Goal: Transaction & Acquisition: Purchase product/service

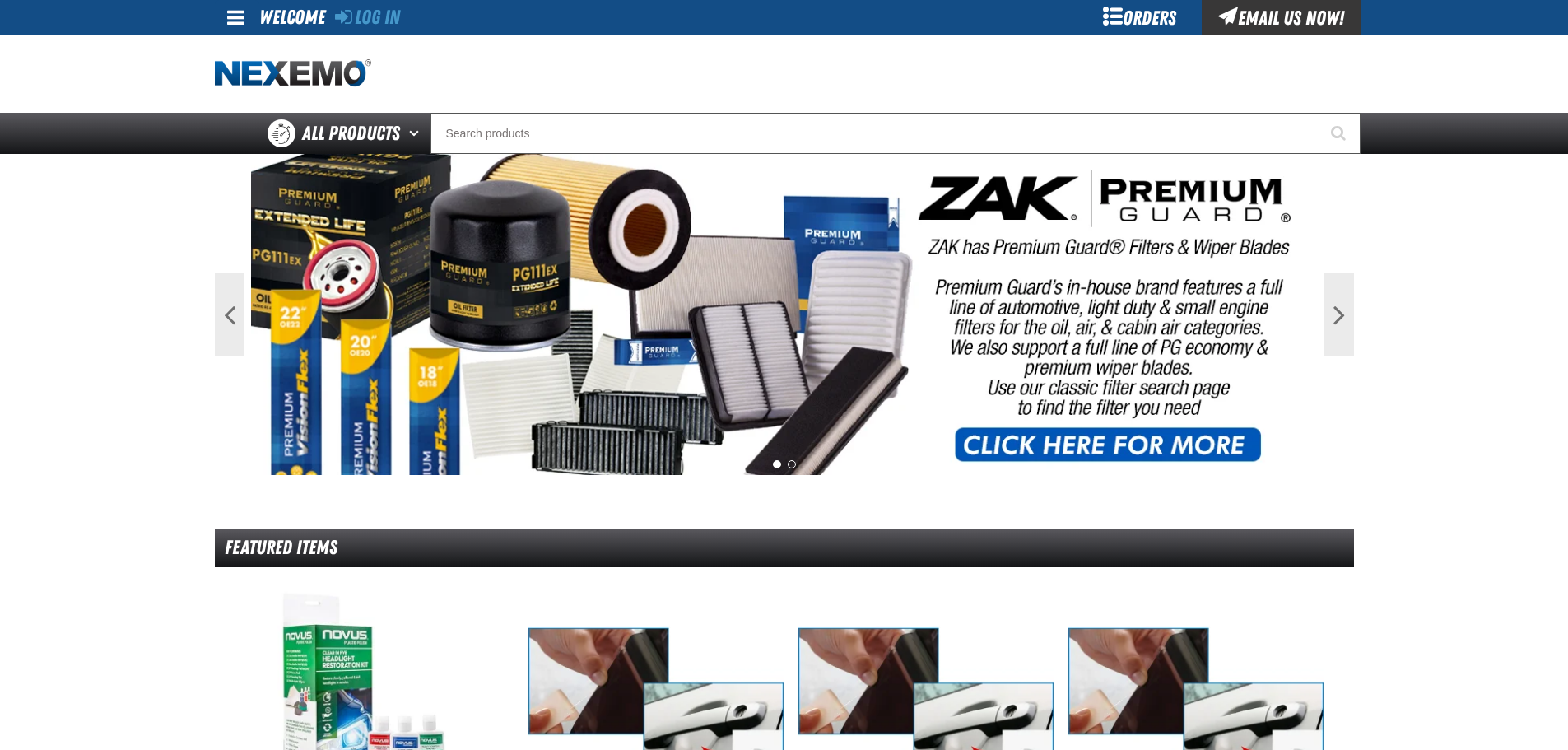
click at [212, 11] on div "Log In Log In Welcome Log In Orders Email Us Now!" at bounding box center [784, 17] width 1152 height 35
click at [234, 16] on span at bounding box center [235, 17] width 17 height 20
click at [295, 59] on ul "Log In Log In" at bounding box center [270, 50] width 111 height 31
click at [235, 17] on span at bounding box center [235, 17] width 17 height 20
click at [248, 44] on link "Log In Log In" at bounding box center [244, 49] width 44 height 16
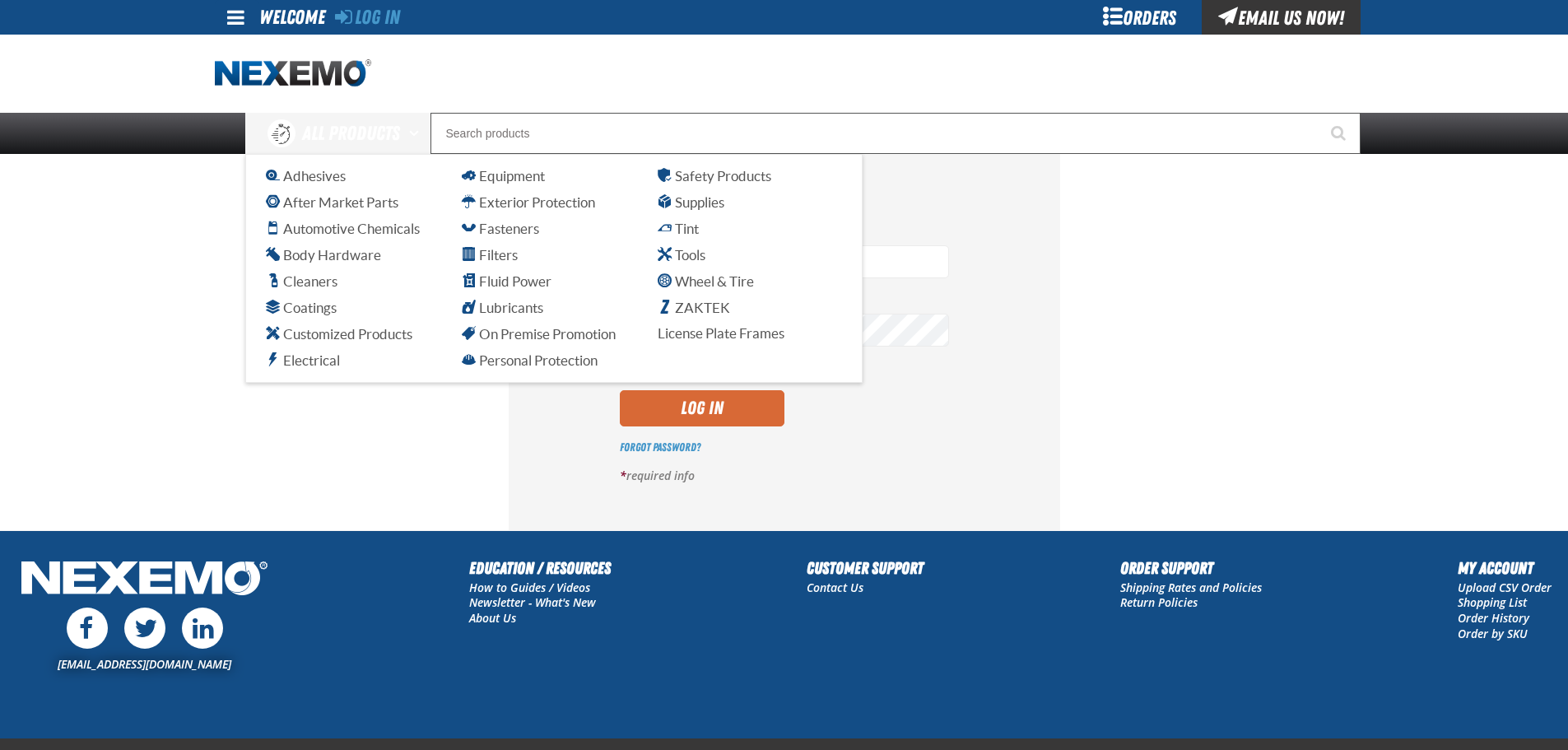
type input "vtoreceptionist@vtaig.com"
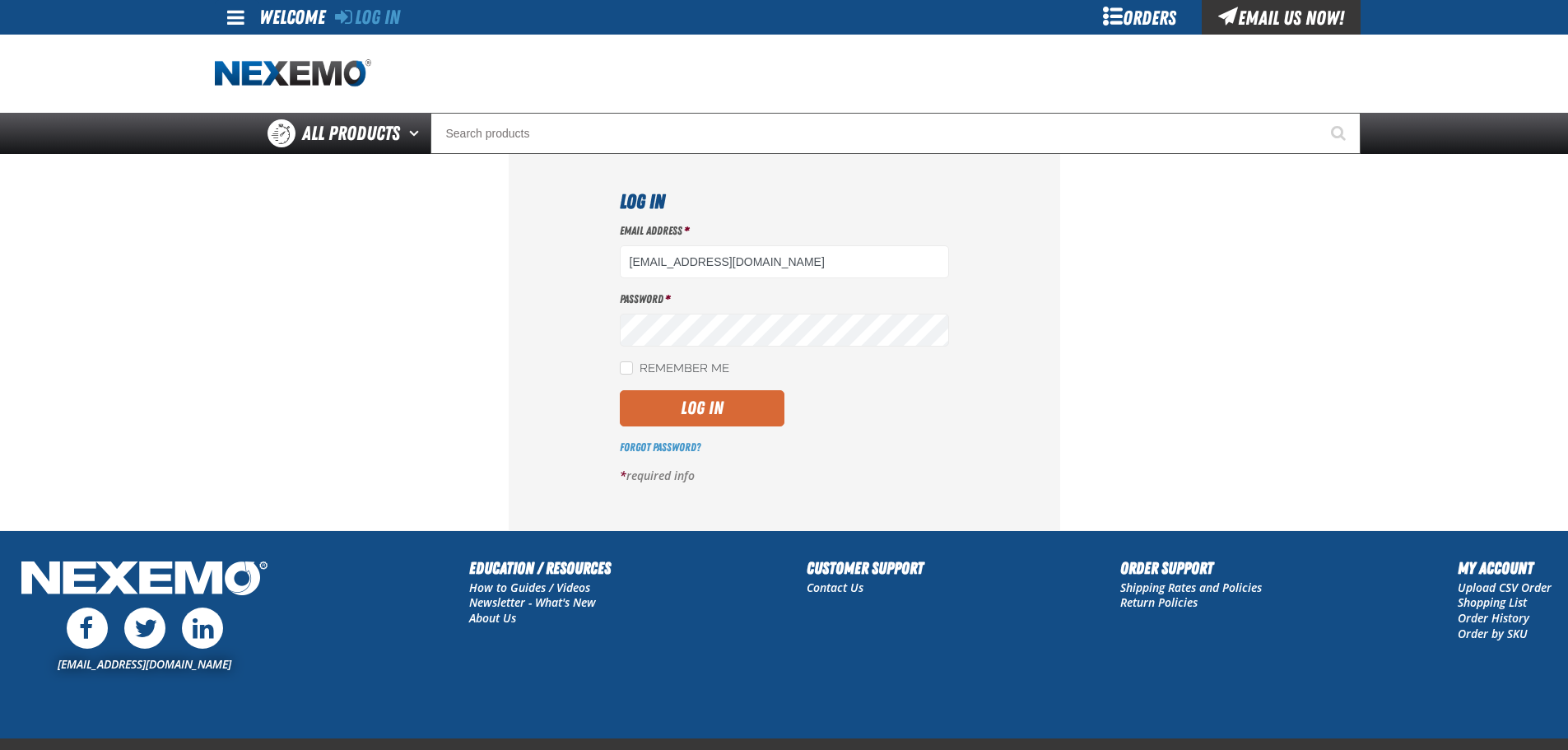
click at [674, 415] on button "Log In" at bounding box center [702, 408] width 164 height 36
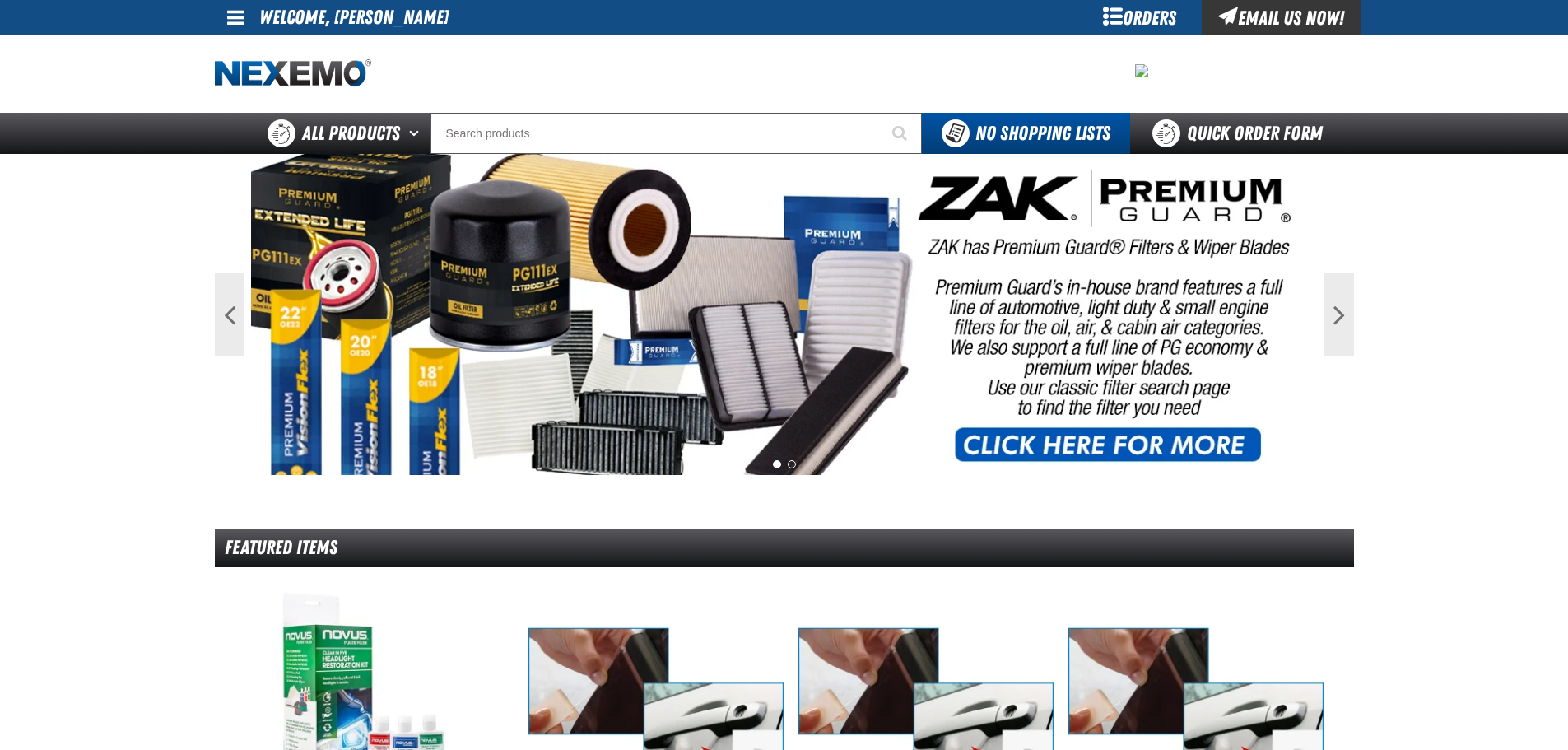
click at [248, 25] on link at bounding box center [237, 17] width 45 height 35
click at [272, 46] on link "My Account My Account" at bounding box center [258, 49] width 73 height 16
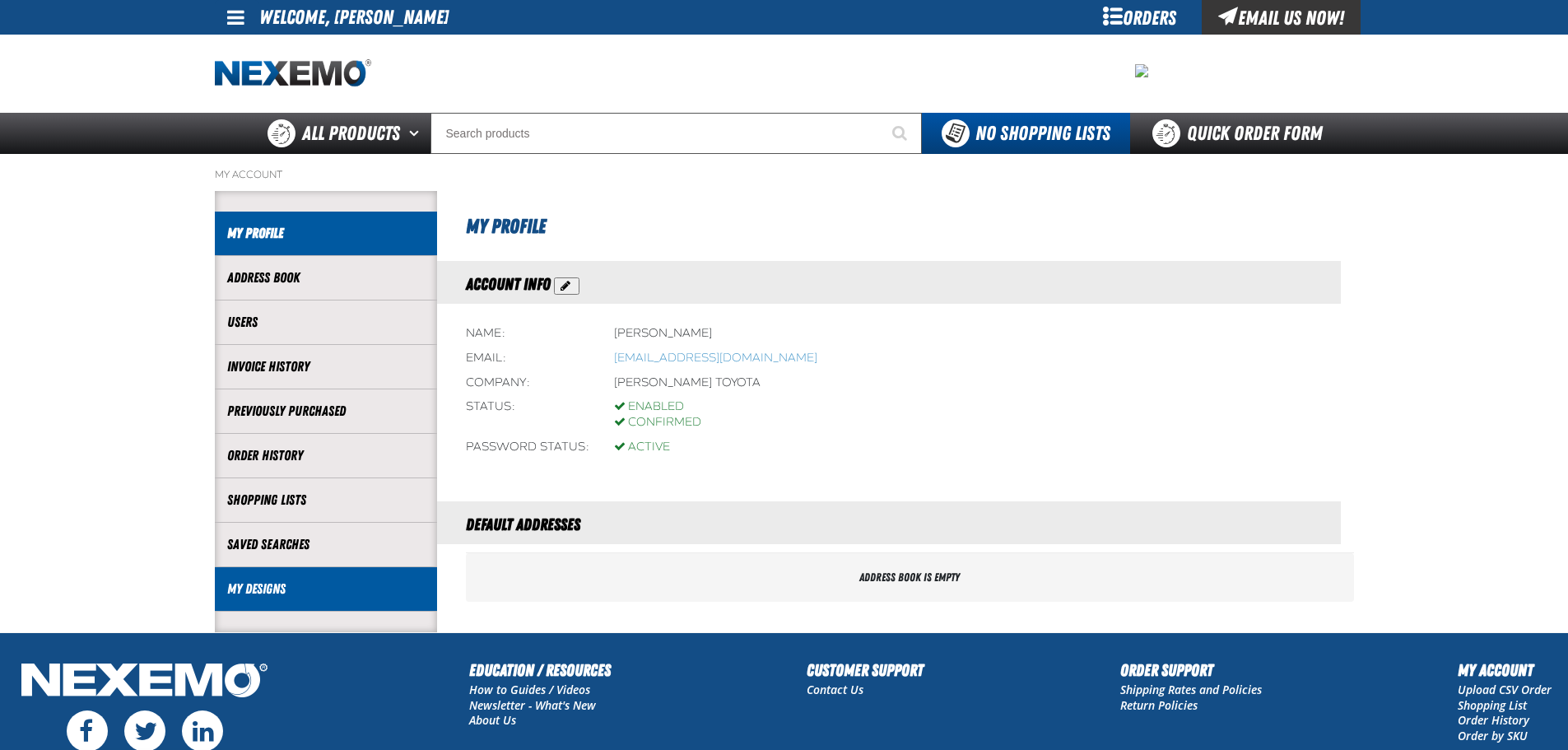
click at [352, 584] on link "My Designs" at bounding box center [325, 589] width 197 height 19
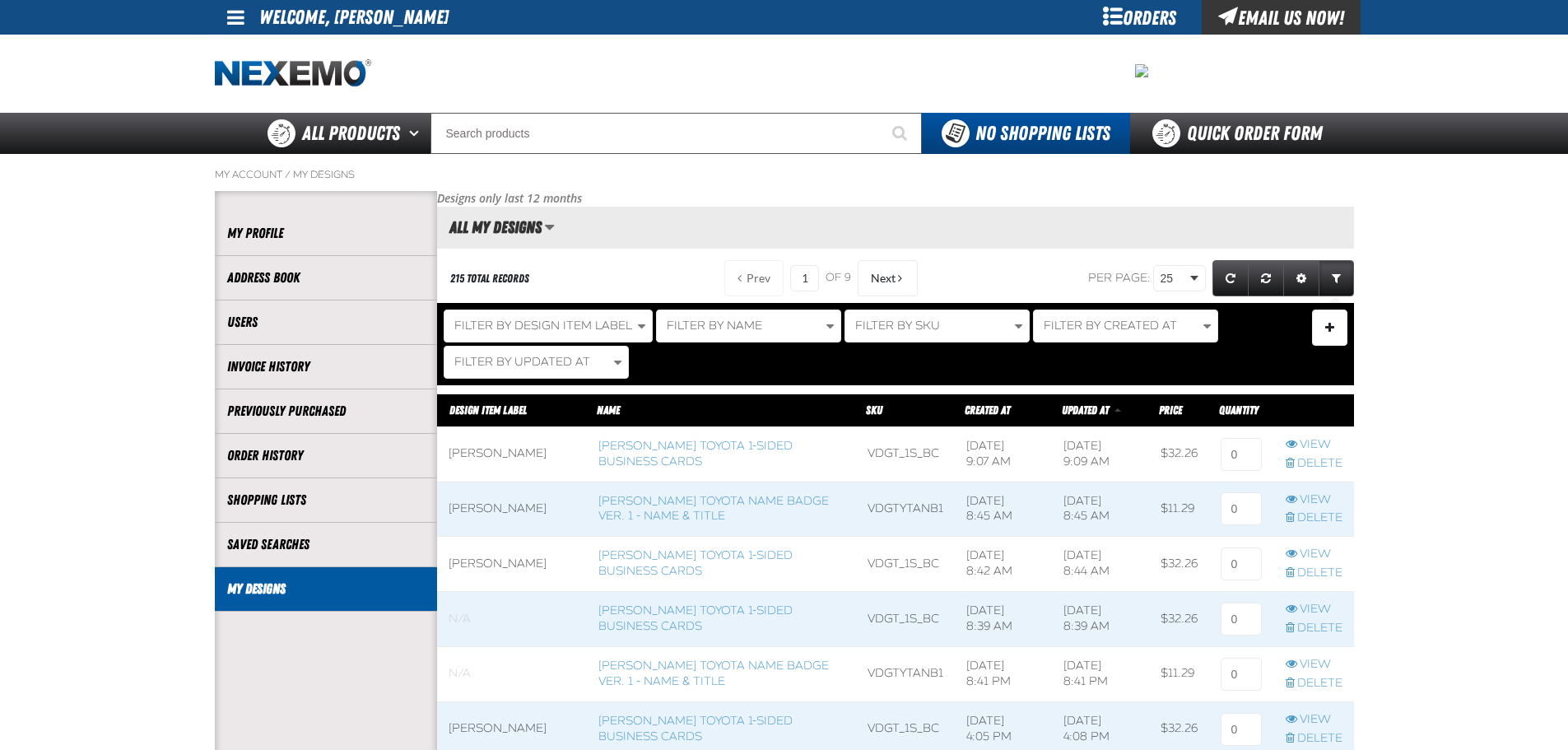
scroll to position [1, 1]
click at [702, 504] on link "[PERSON_NAME] Toyota Name Badge Ver. 1 - Name & Title" at bounding box center [713, 509] width 230 height 30
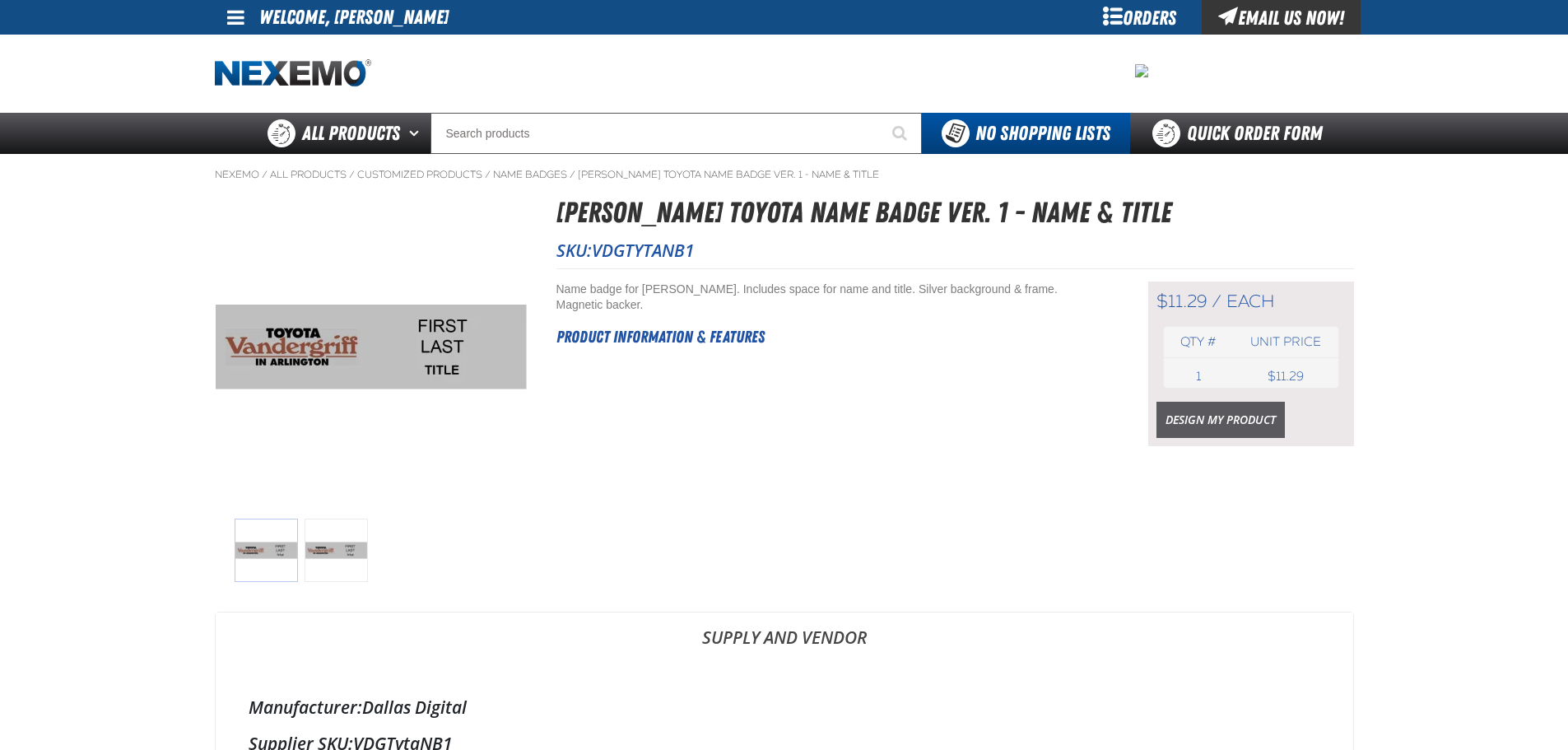
click at [1220, 417] on link "Design My Product" at bounding box center [1220, 420] width 128 height 36
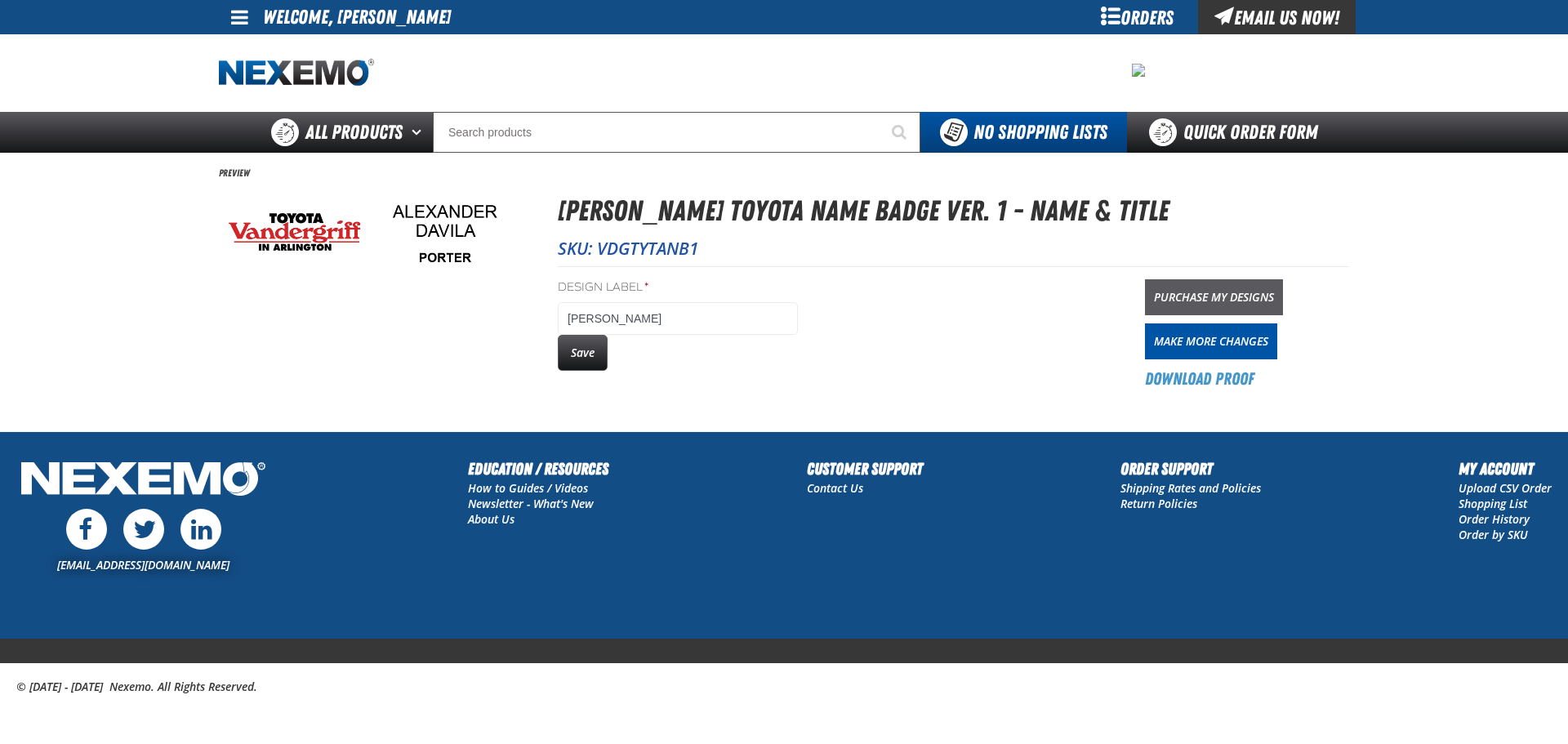
click at [1208, 286] on link "Purchase My Designs" at bounding box center [1213, 297] width 138 height 36
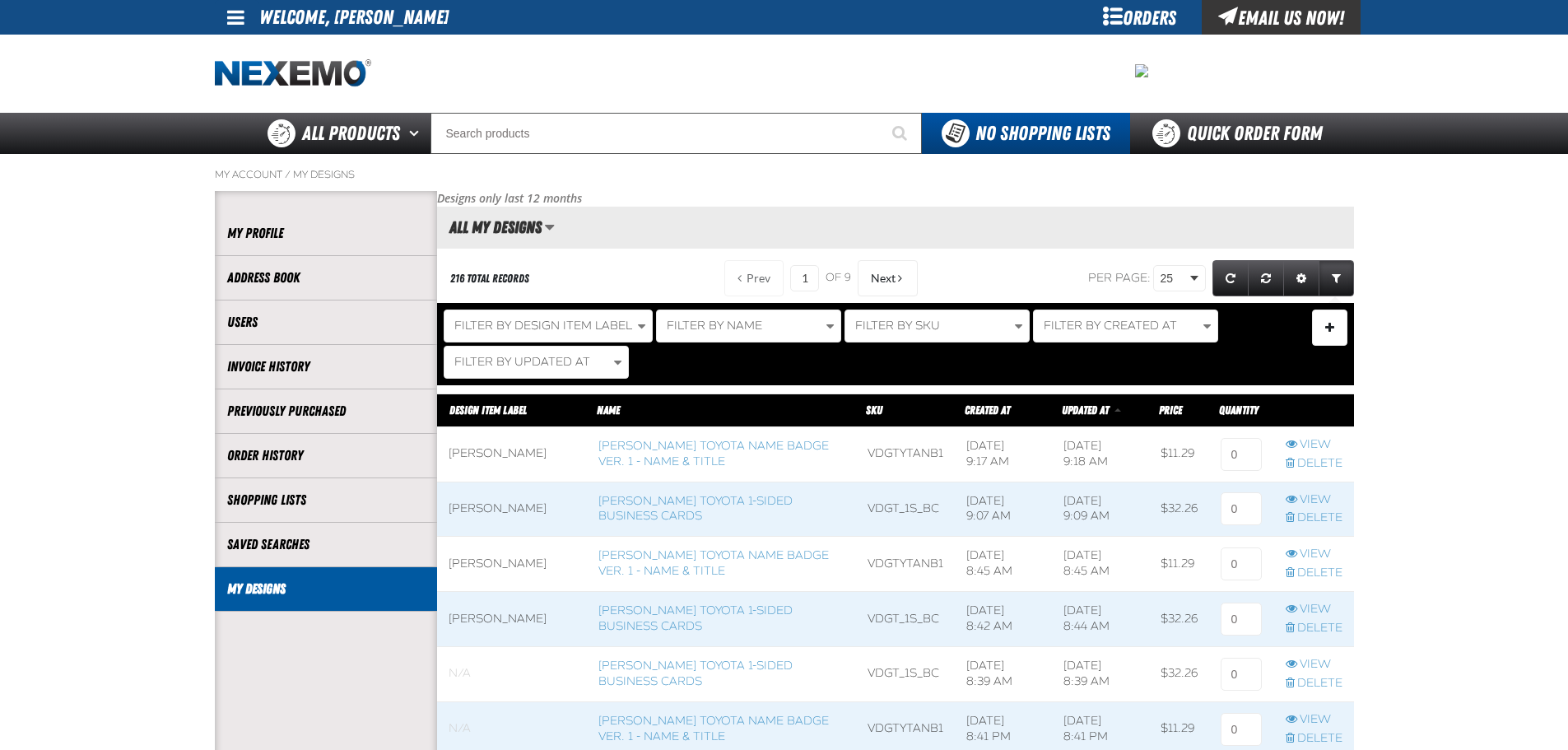
scroll to position [1, 1]
click at [1242, 459] on input at bounding box center [1241, 454] width 41 height 33
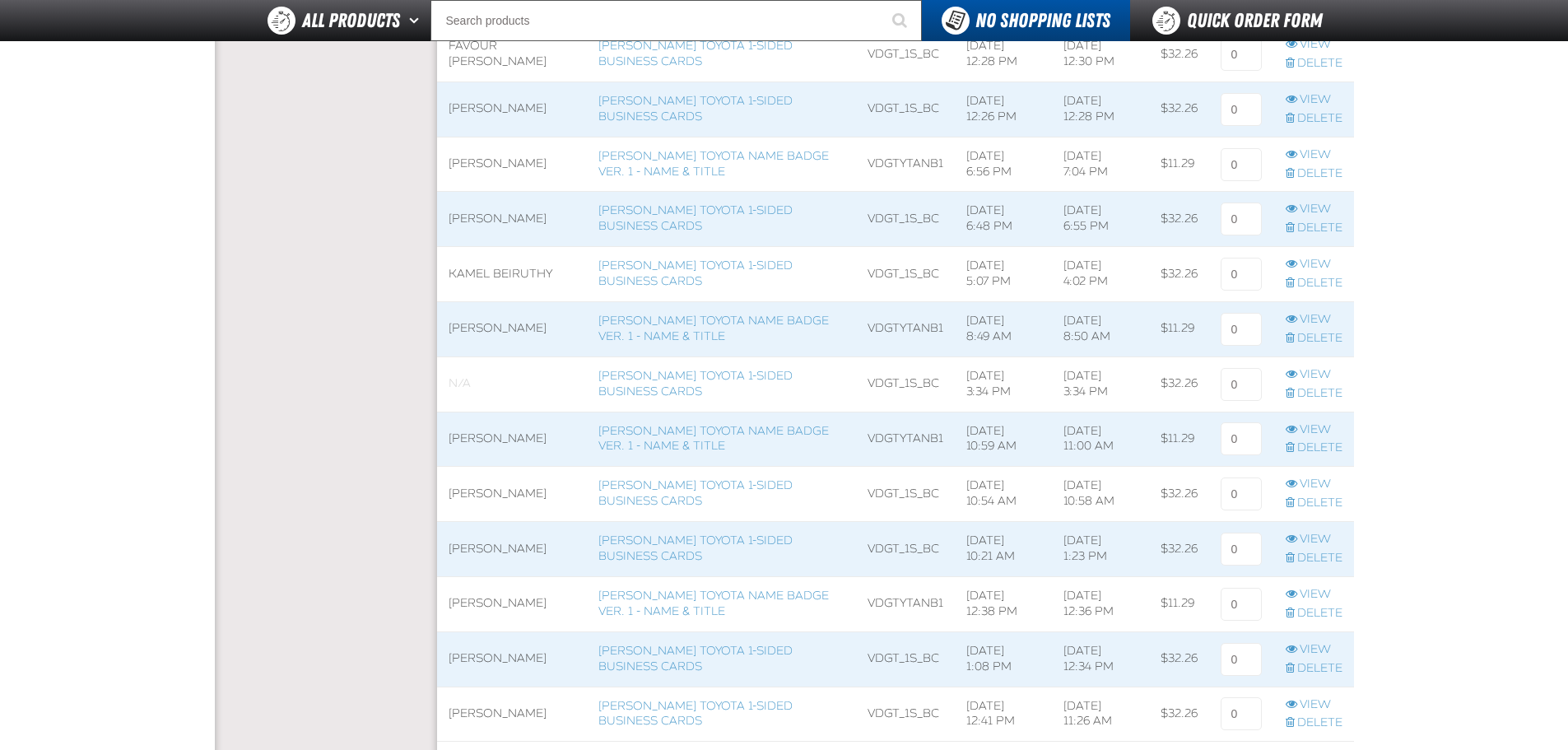
scroll to position [1235, 0]
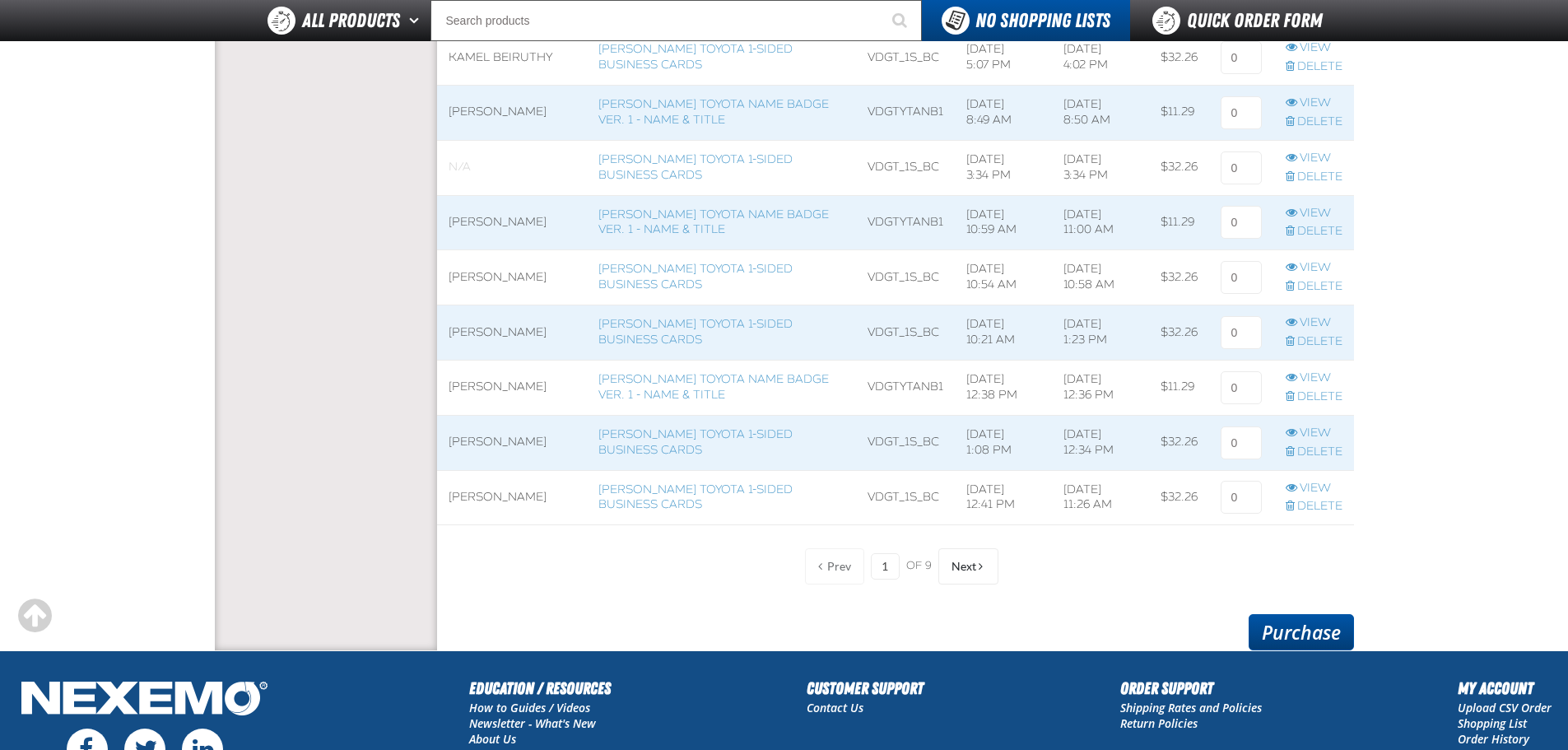
type input "1"
click at [1299, 627] on link "Purchase" at bounding box center [1301, 633] width 106 height 36
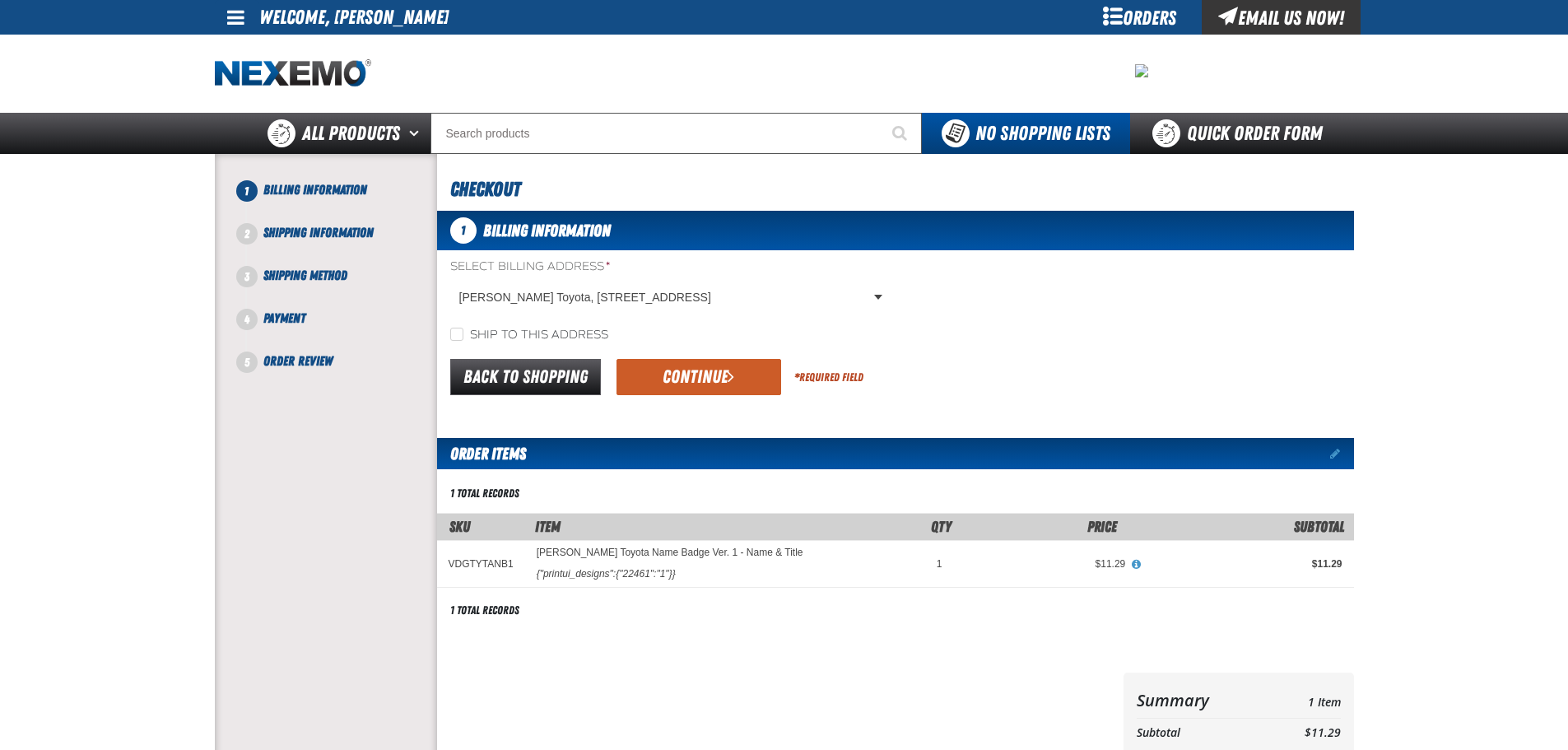
click at [546, 336] on label "Ship to this address" at bounding box center [528, 335] width 158 height 16
click at [463, 336] on input "Ship to this address" at bounding box center [457, 335] width 13 height 13
checkbox input "true"
drag, startPoint x: 656, startPoint y: 359, endPoint x: 680, endPoint y: 368, distance: 25.6
click at [666, 363] on button "Continue" at bounding box center [699, 377] width 164 height 36
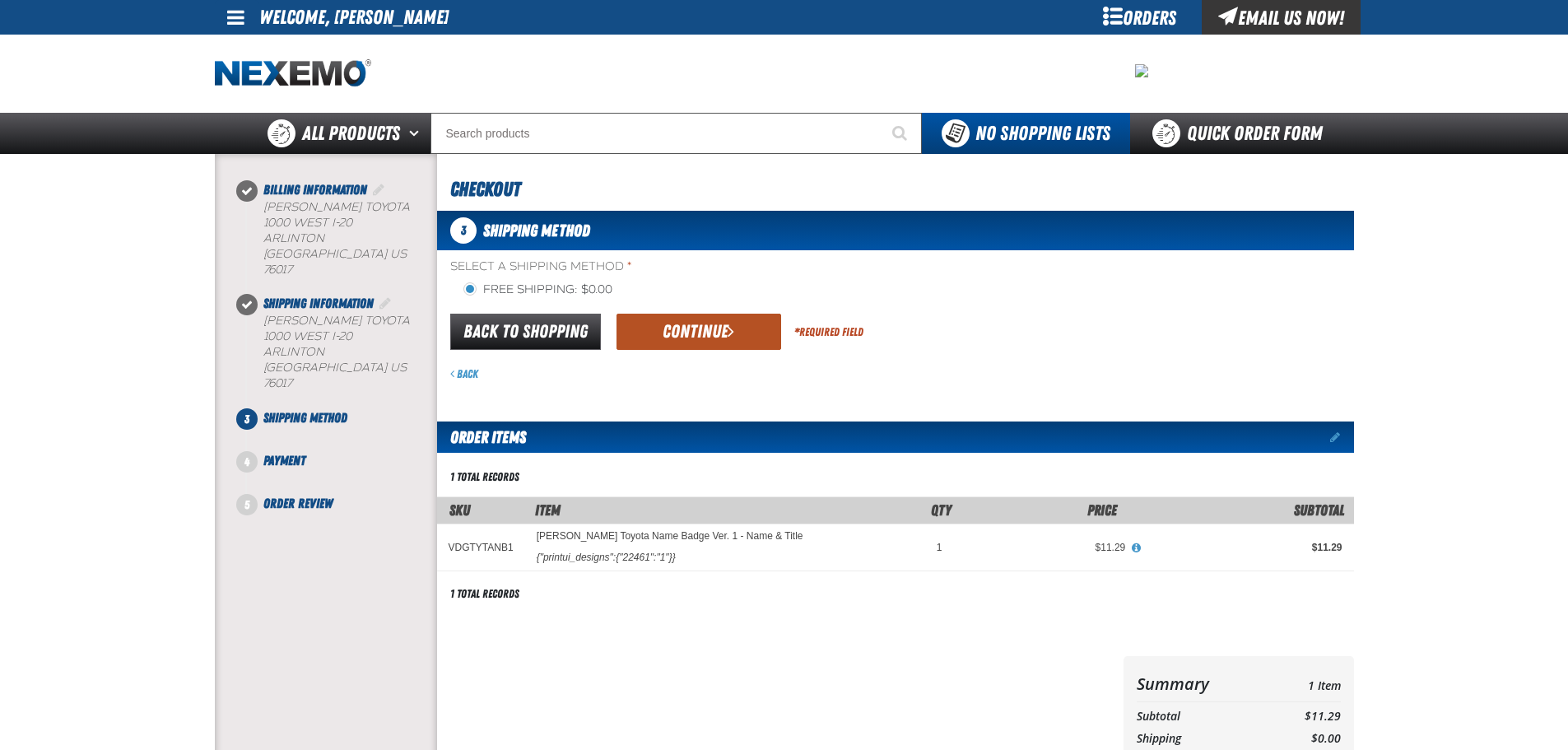
click at [710, 330] on button "Continue" at bounding box center [699, 332] width 164 height 36
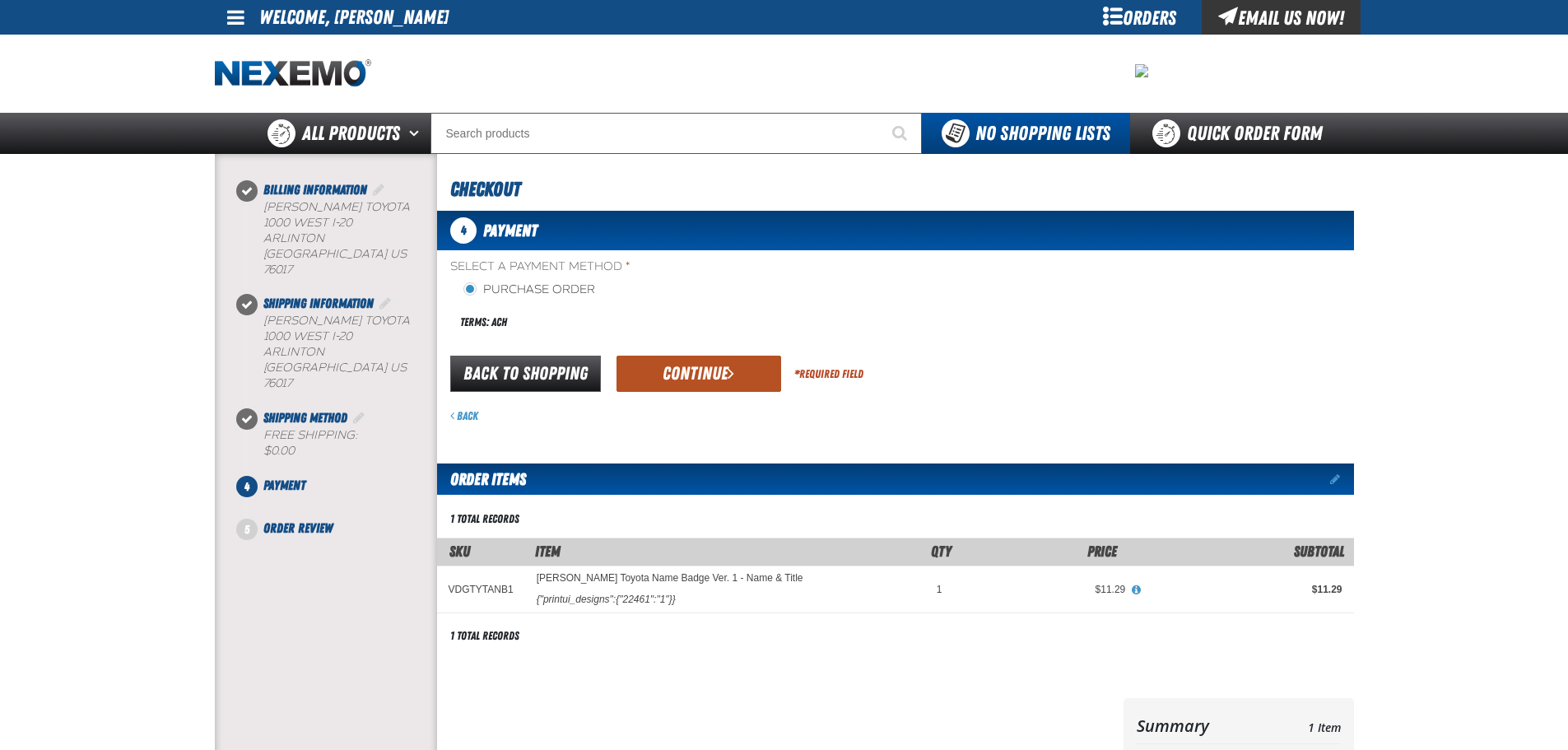
click at [676, 392] on button "Continue" at bounding box center [699, 374] width 164 height 36
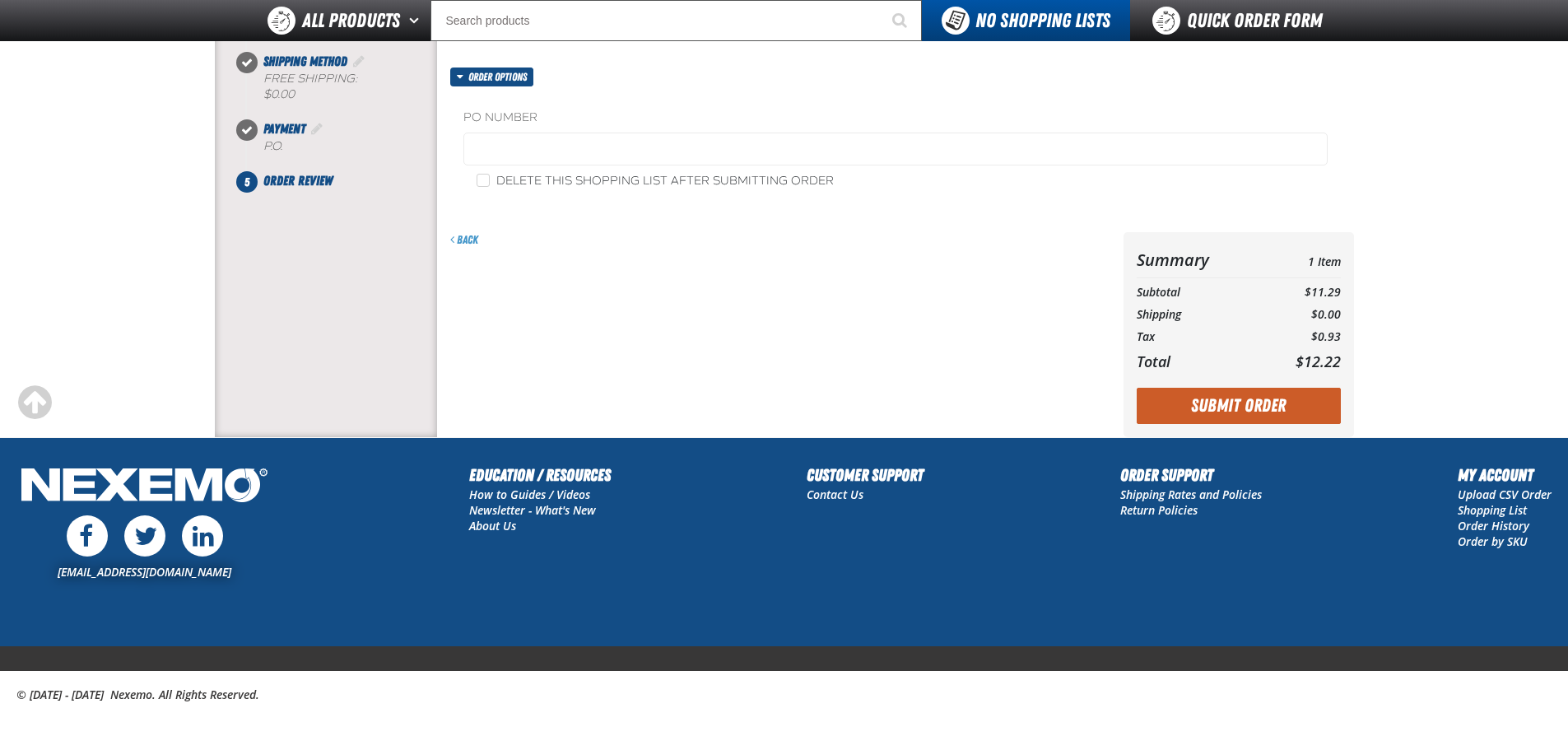
scroll to position [318, 0]
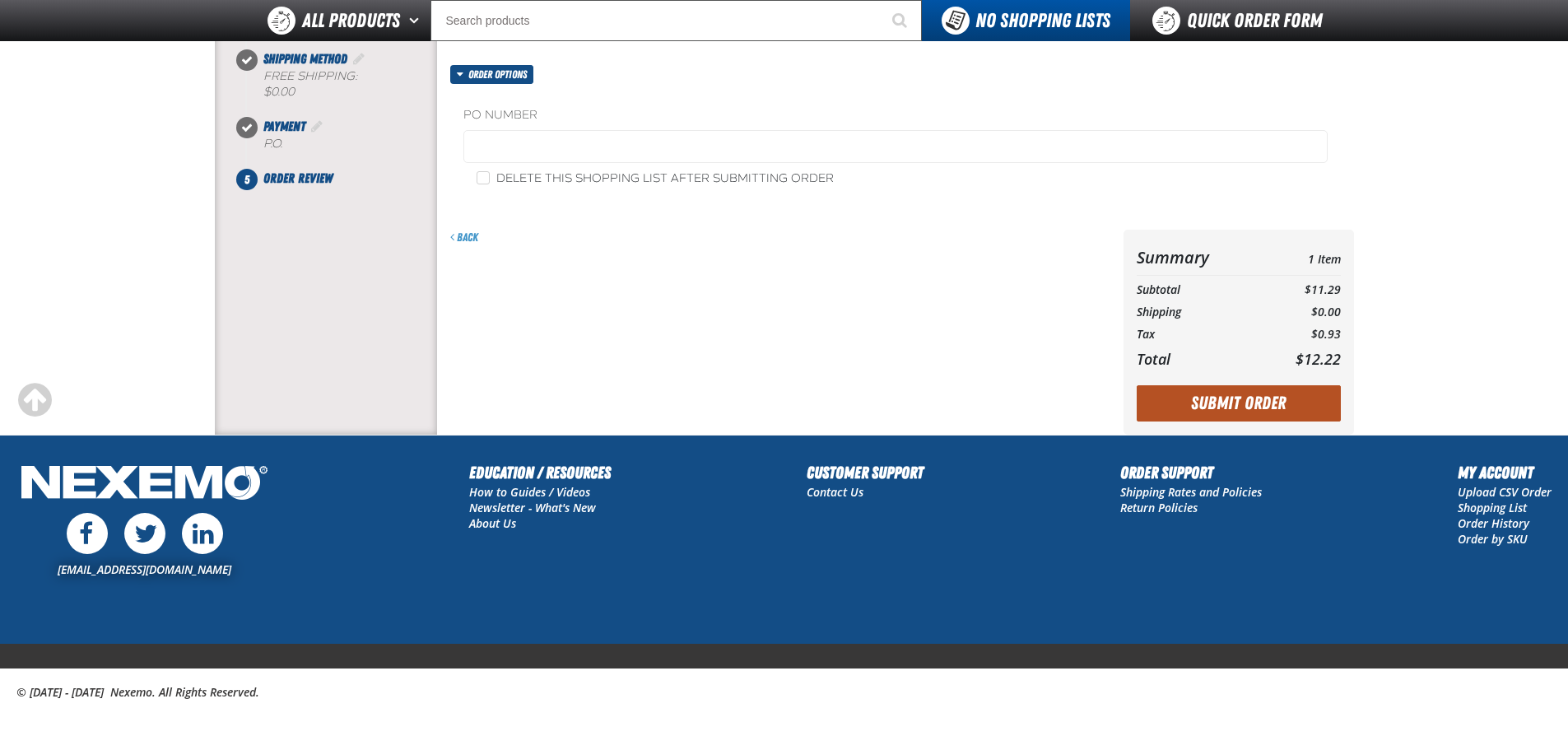
click at [1198, 402] on button "Submit Order" at bounding box center [1238, 403] width 204 height 36
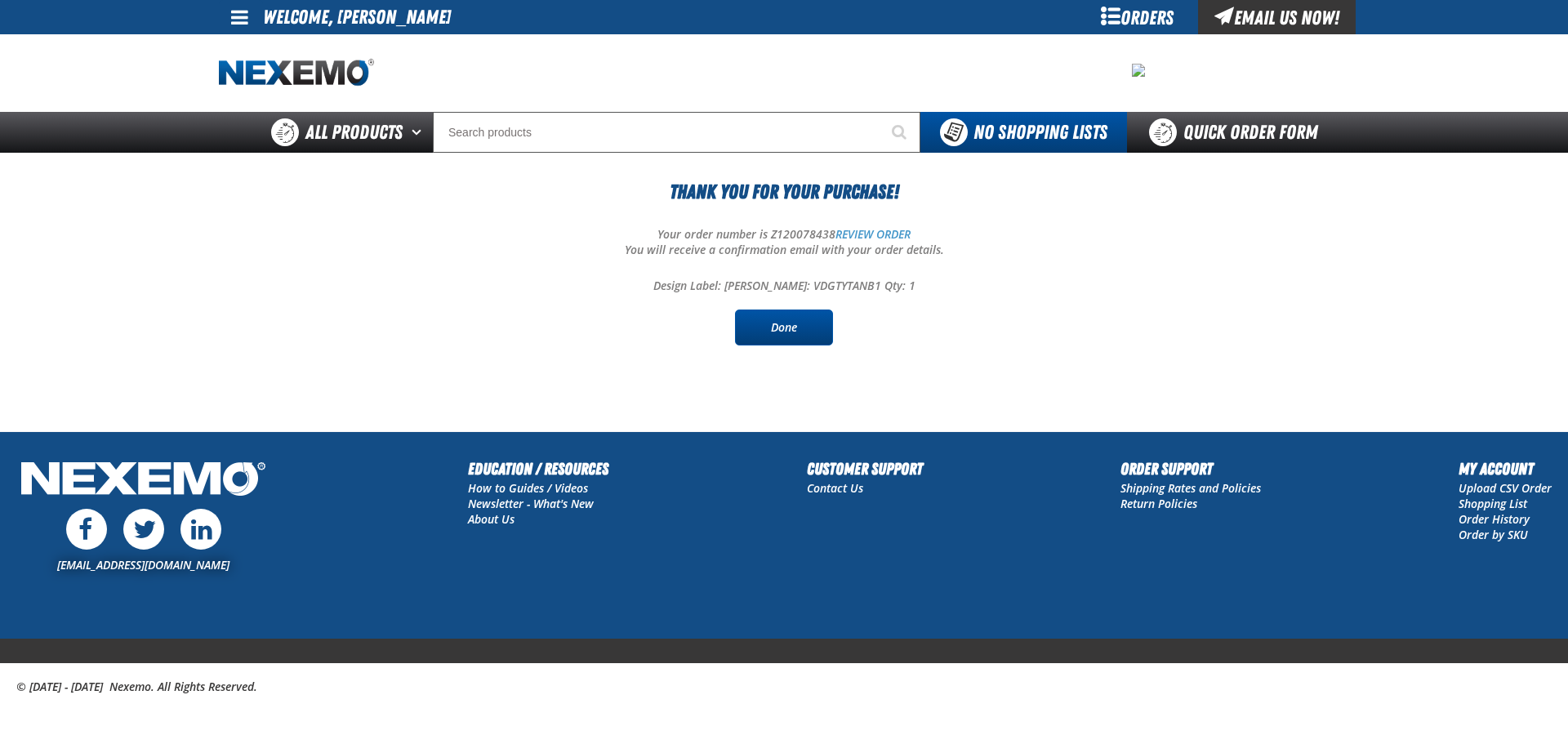
click at [790, 322] on link "Done" at bounding box center [784, 328] width 98 height 36
